Goal: Navigation & Orientation: Find specific page/section

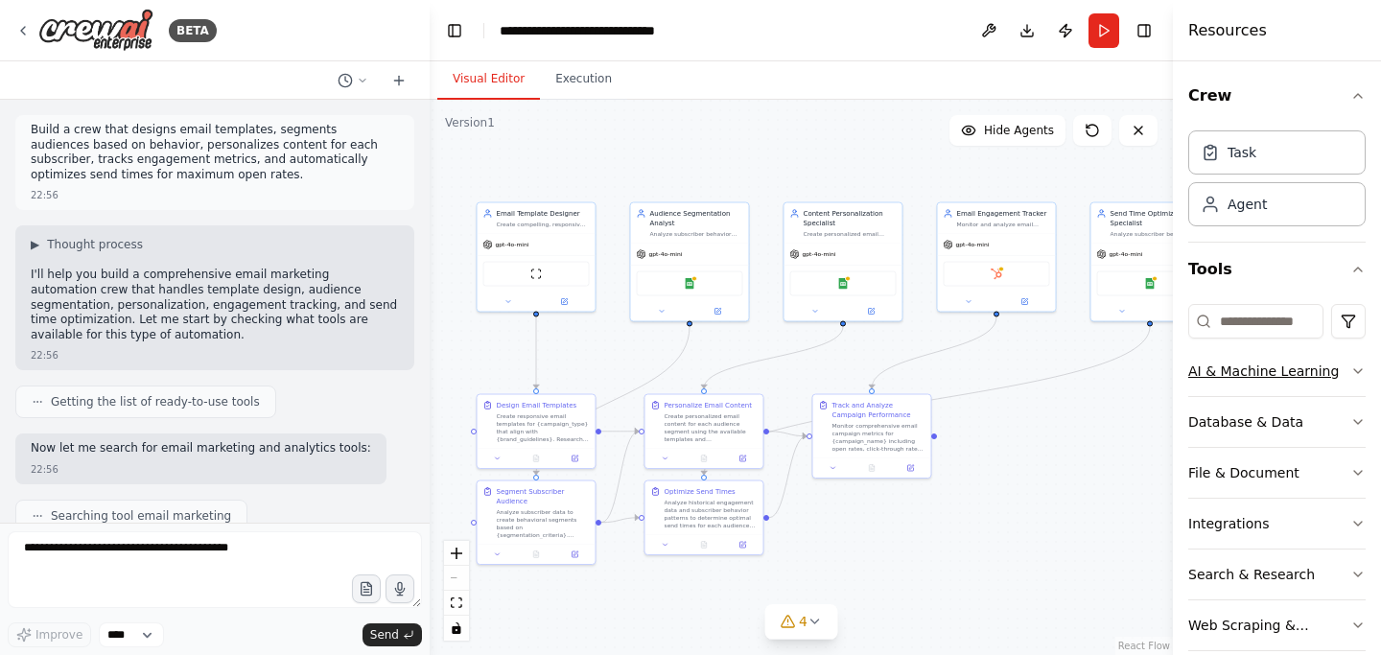
click at [1236, 381] on button "AI & Machine Learning" at bounding box center [1276, 371] width 177 height 50
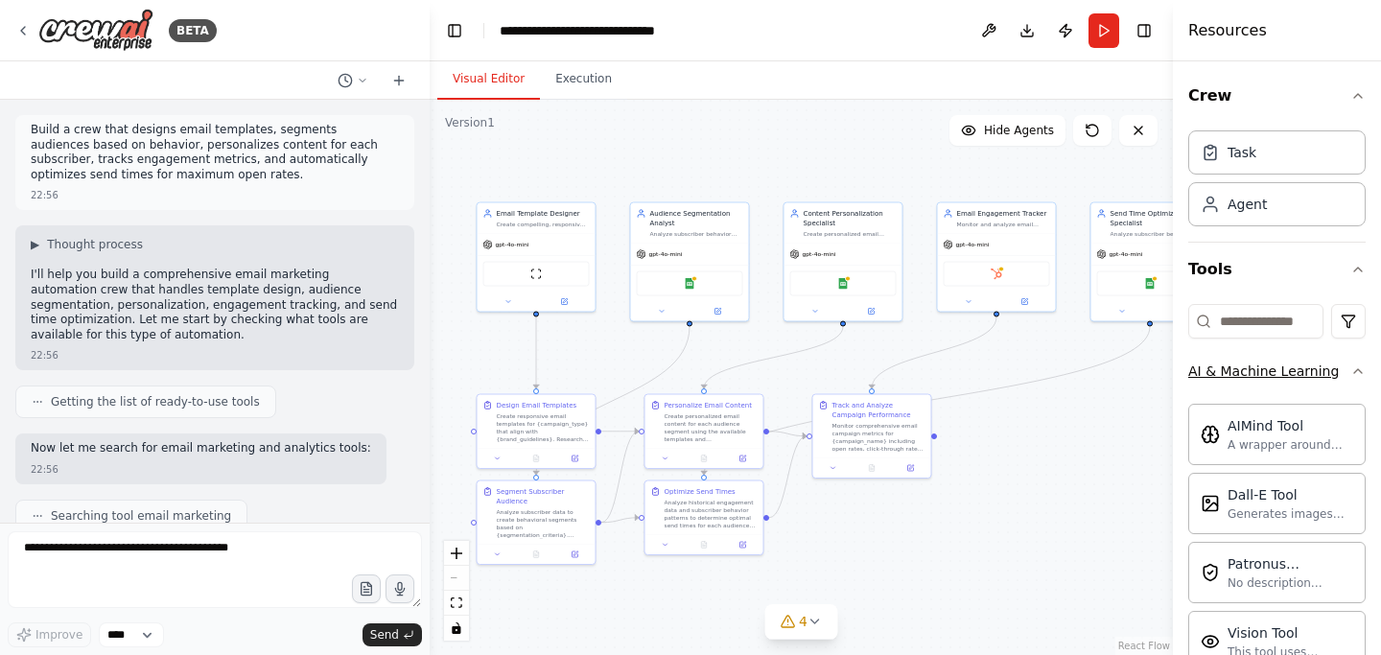
click at [1236, 381] on button "AI & Machine Learning" at bounding box center [1276, 371] width 177 height 50
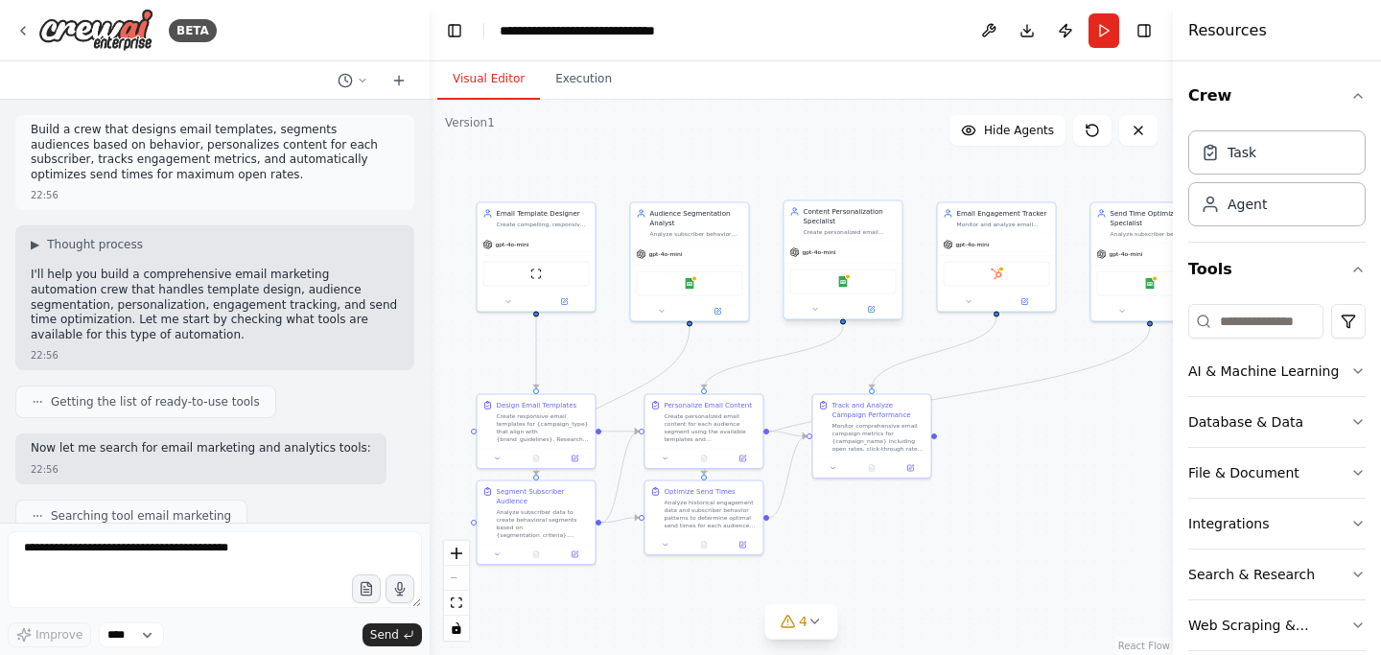
click at [843, 235] on div "Create personalized email content for each subscriber segment based on their {p…" at bounding box center [850, 232] width 93 height 8
click at [831, 140] on div ".deletable-edge-delete-btn { width: 20px; height: 20px; border: 0px solid #ffff…" at bounding box center [801, 377] width 743 height 555
click at [959, 182] on div ".deletable-edge-delete-btn { width: 20px; height: 20px; border: 0px solid #ffff…" at bounding box center [801, 377] width 743 height 555
click at [990, 228] on div "Email Engagement Tracker Monitor and analyze email campaign performance metrics…" at bounding box center [997, 215] width 118 height 31
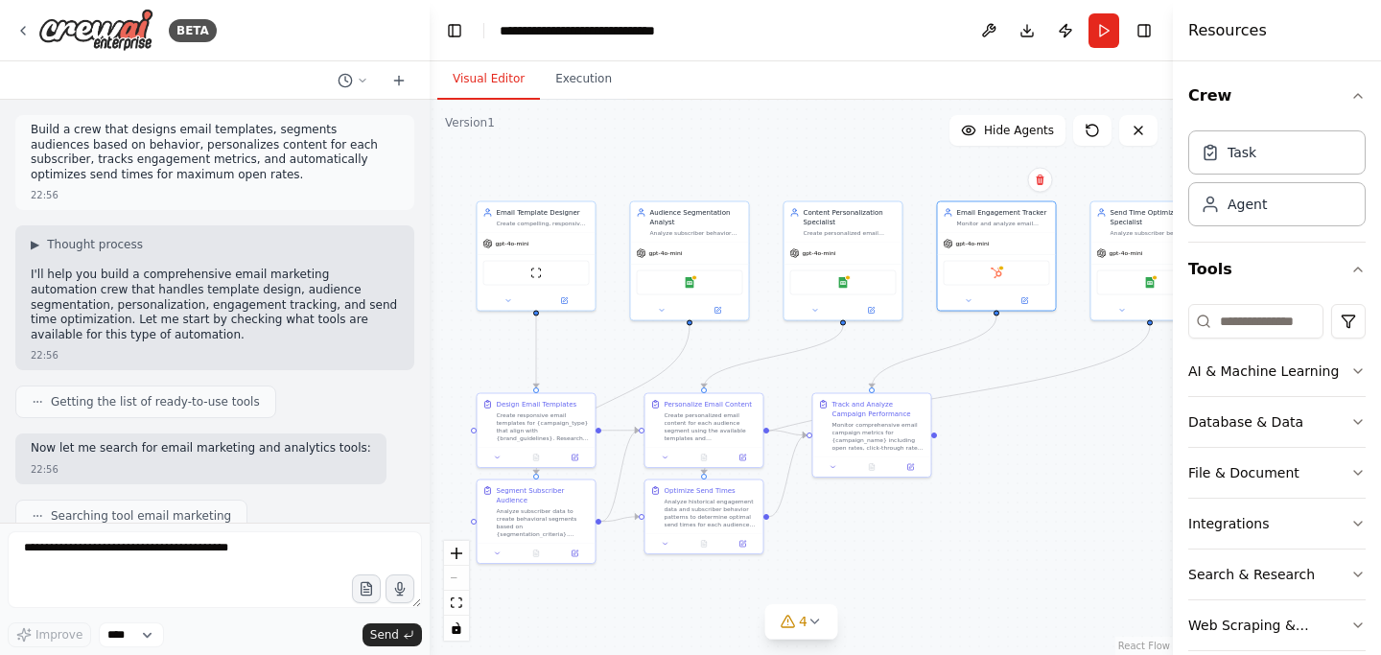
click at [877, 134] on div ".deletable-edge-delete-btn { width: 20px; height: 20px; border: 0px solid #ffff…" at bounding box center [801, 377] width 743 height 555
click at [1267, 147] on div "Task" at bounding box center [1276, 151] width 177 height 44
click at [1256, 210] on div "Agent" at bounding box center [1247, 203] width 39 height 19
click at [1258, 158] on div "Task" at bounding box center [1276, 151] width 177 height 44
click at [1270, 95] on button "Crew" at bounding box center [1276, 96] width 177 height 54
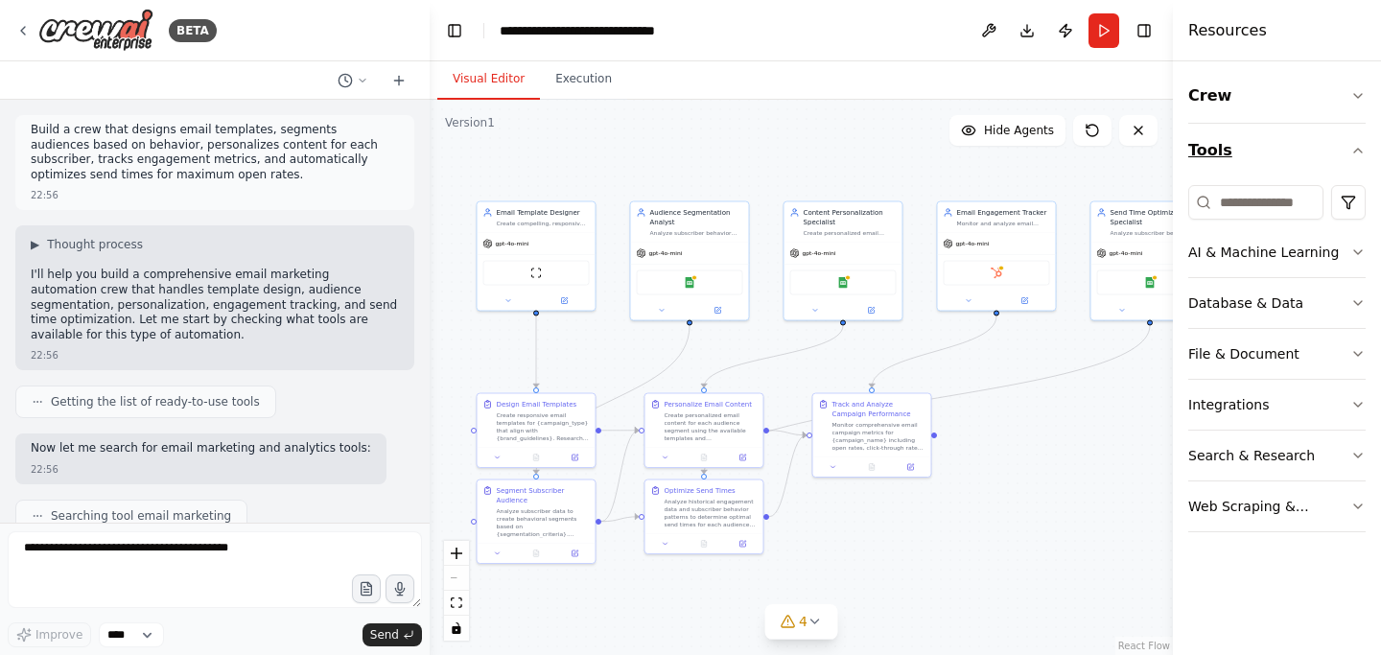
click at [1354, 156] on icon "button" at bounding box center [1358, 150] width 15 height 15
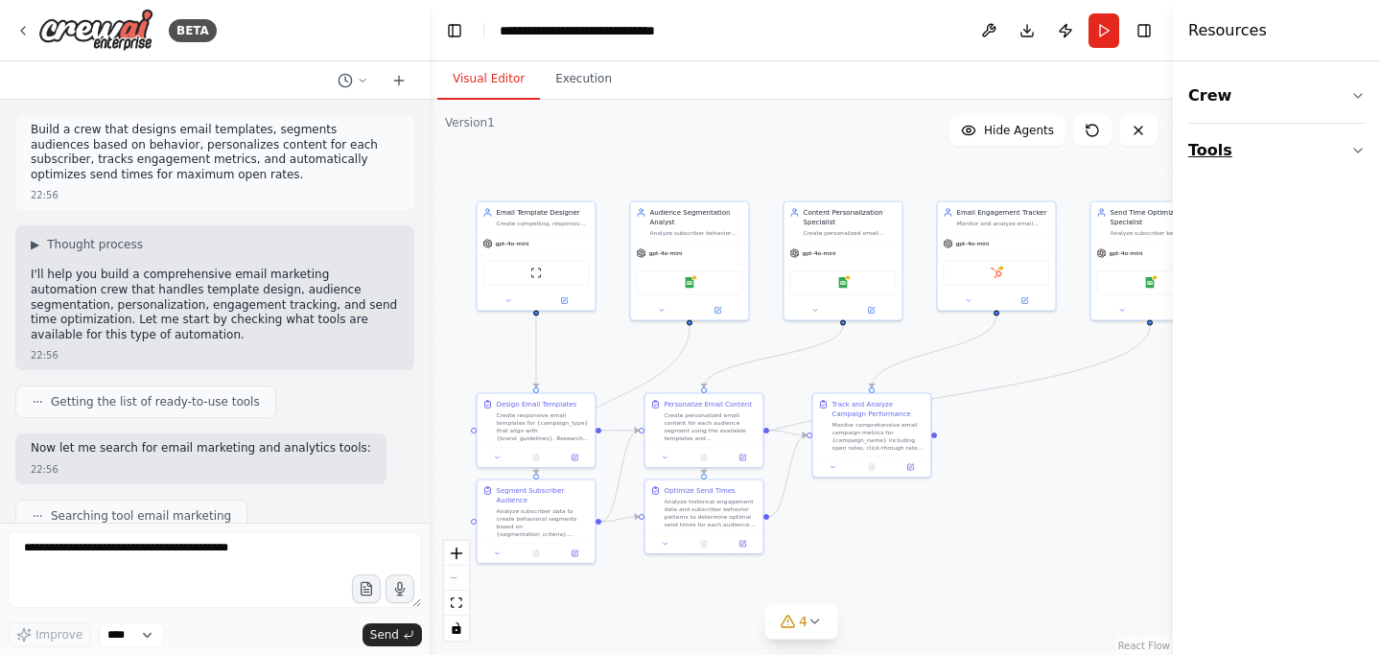
click at [1354, 156] on icon "button" at bounding box center [1358, 150] width 15 height 15
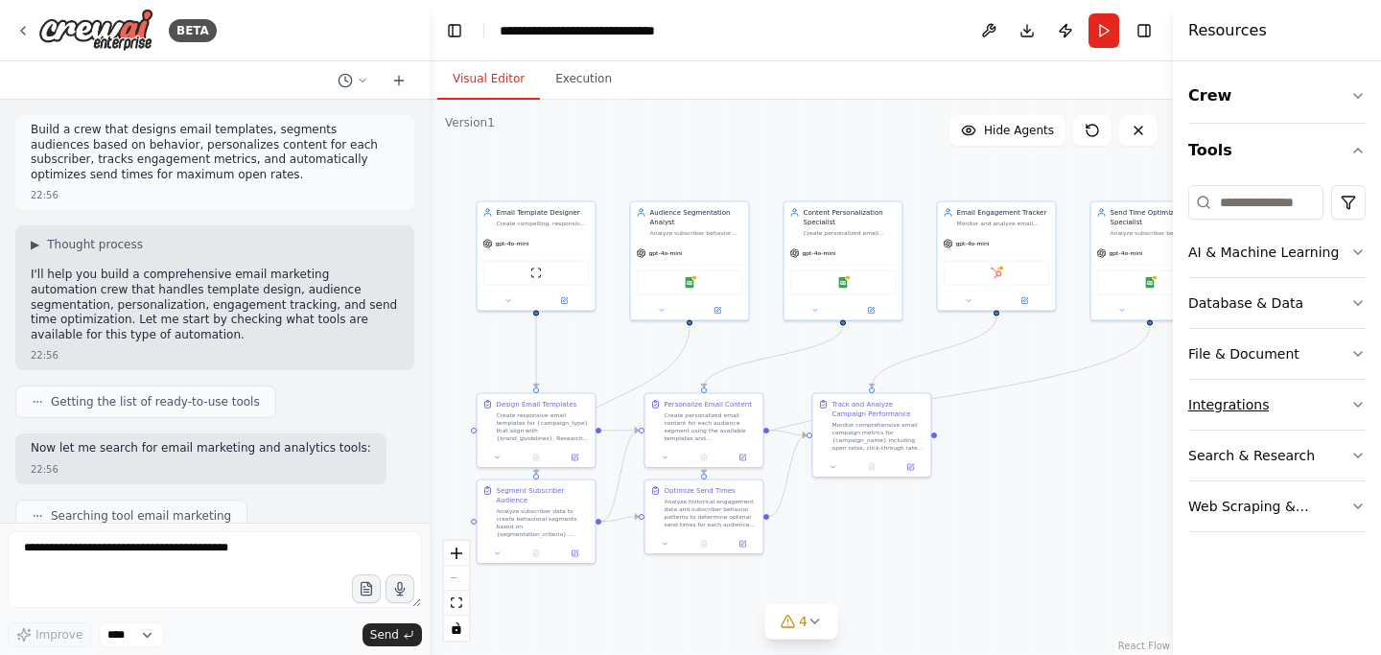
click at [1283, 411] on button "Integrations" at bounding box center [1276, 405] width 177 height 50
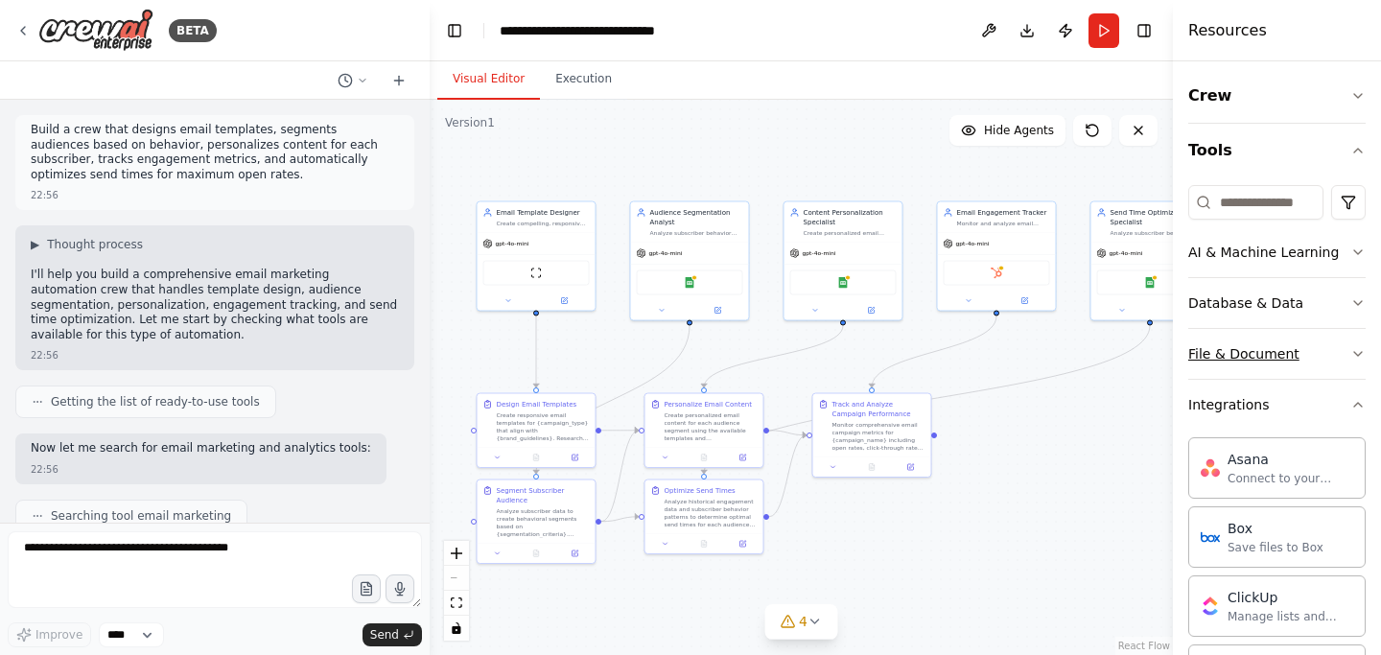
click at [1283, 354] on div "File & Document" at bounding box center [1243, 353] width 111 height 19
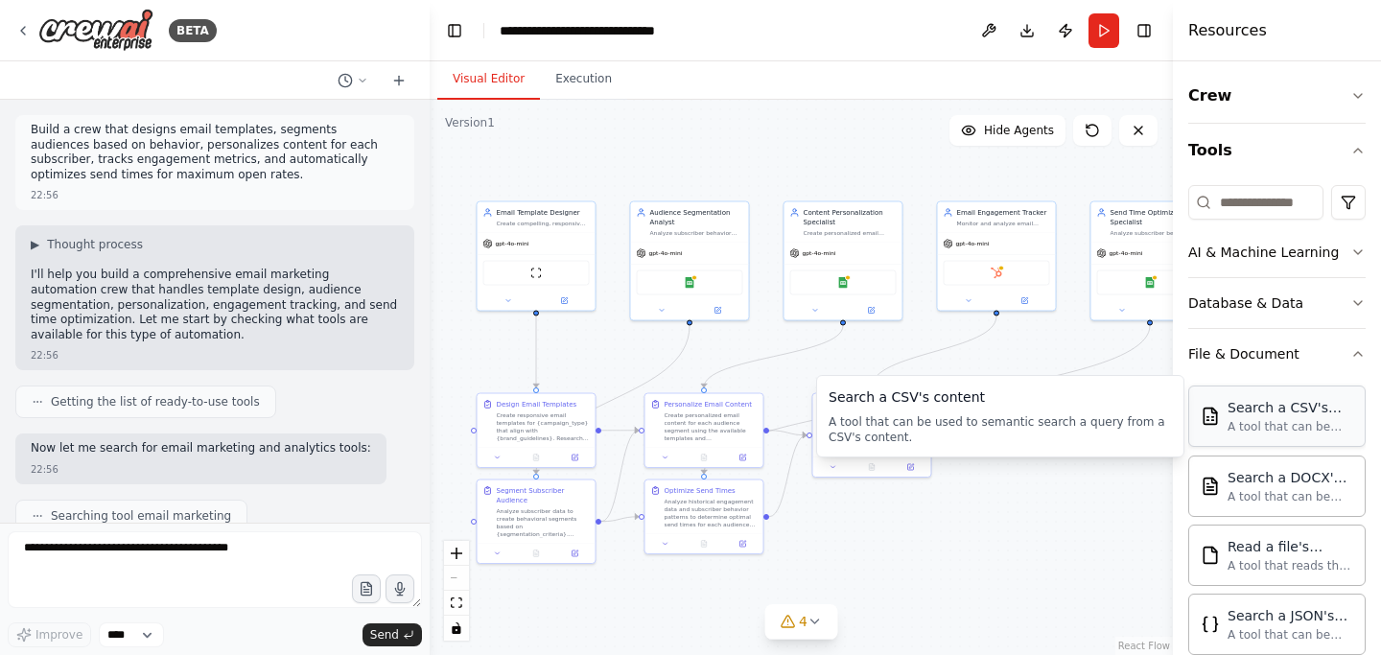
click at [1286, 427] on div "A tool that can be used to semantic search a query from a CSV's content." at bounding box center [1291, 426] width 126 height 15
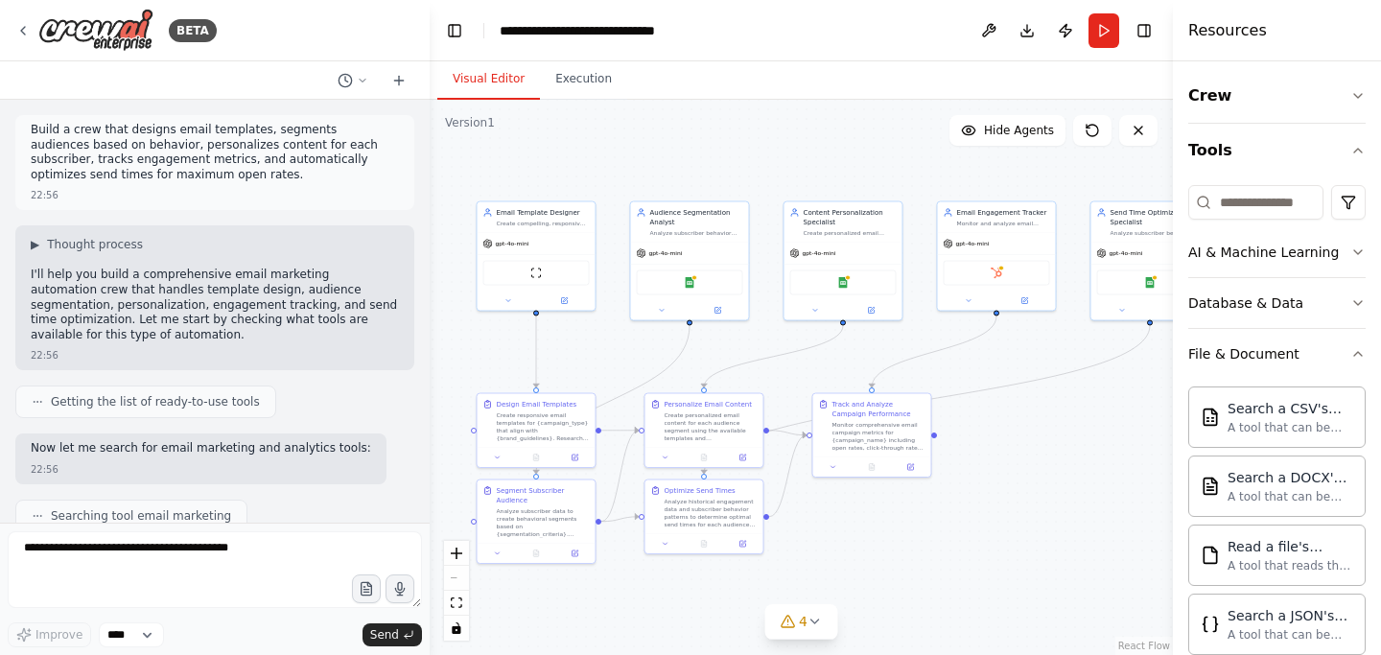
drag, startPoint x: 1286, startPoint y: 427, endPoint x: 348, endPoint y: 14, distance: 1024.8
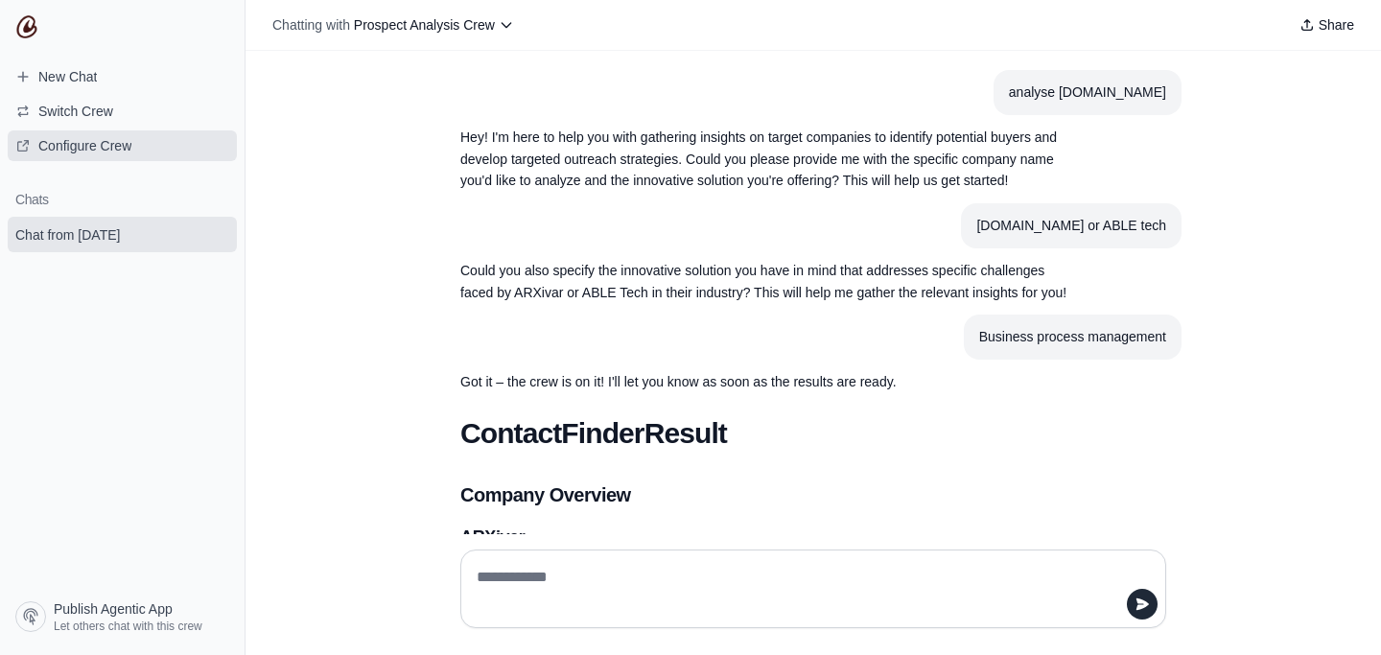
click at [92, 145] on span "Configure Crew" at bounding box center [84, 145] width 93 height 19
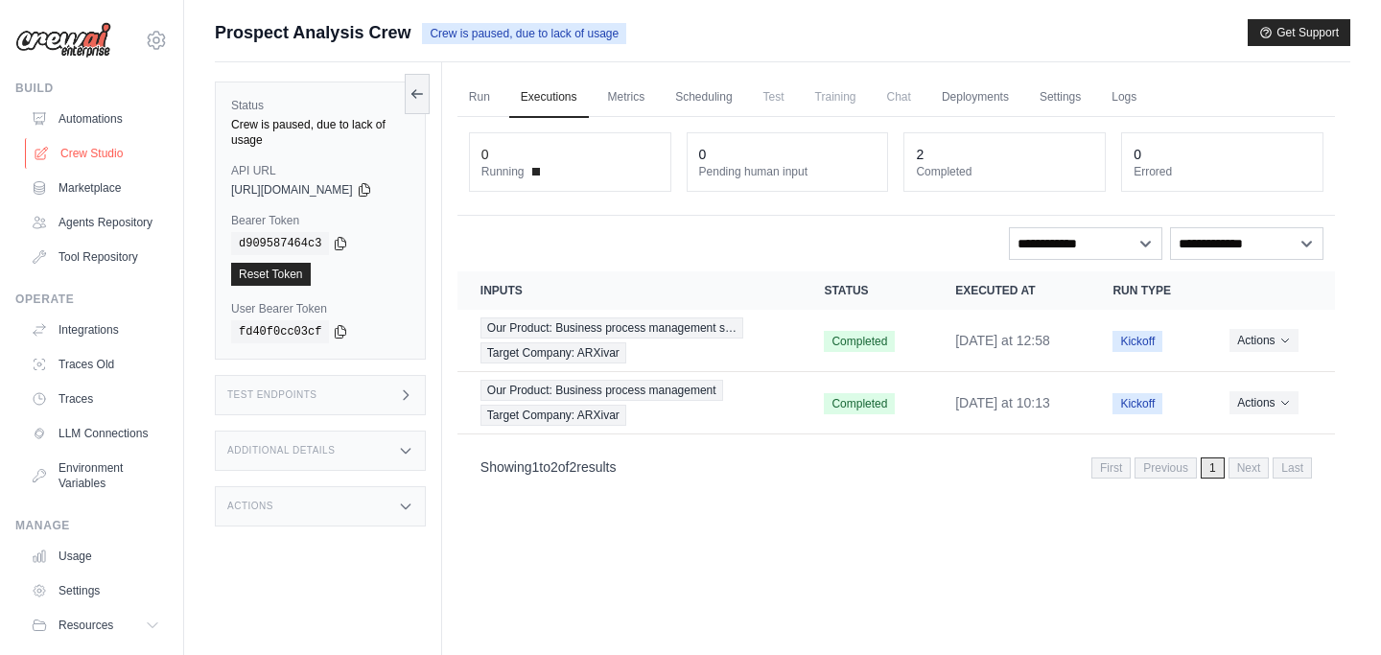
click at [89, 151] on link "Crew Studio" at bounding box center [97, 153] width 145 height 31
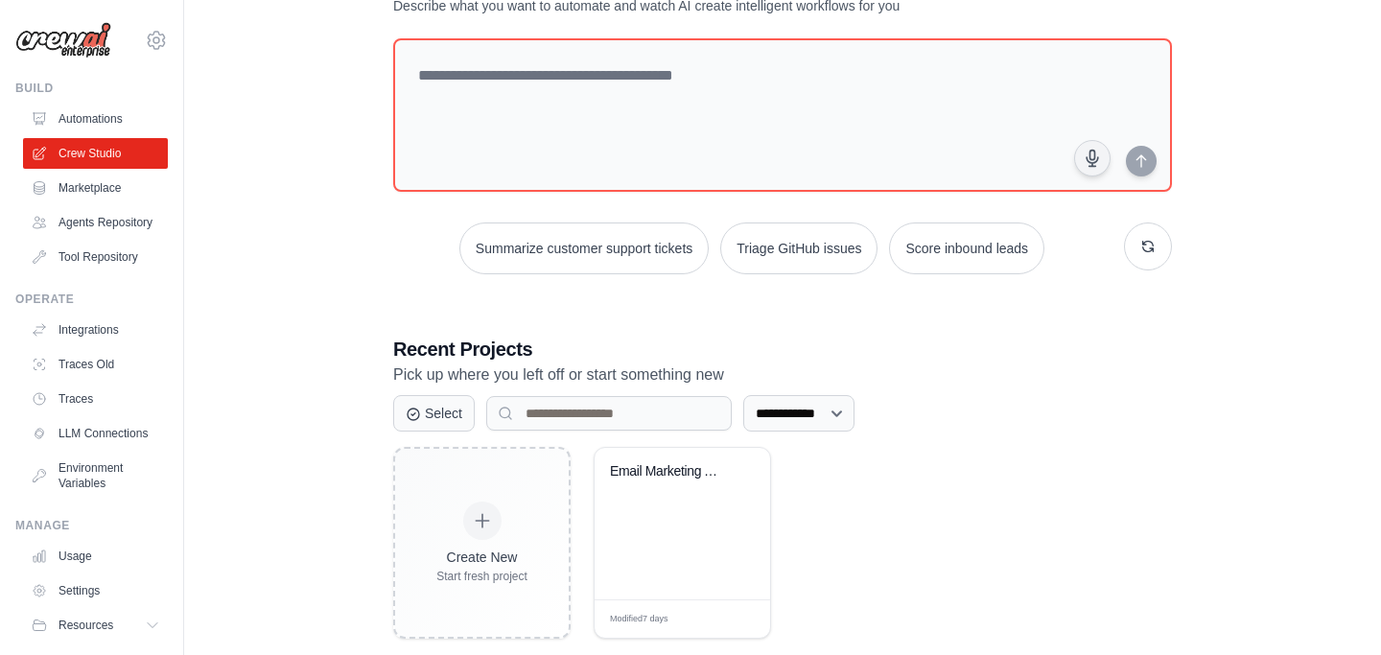
scroll to position [117, 0]
